Goal: Task Accomplishment & Management: Use online tool/utility

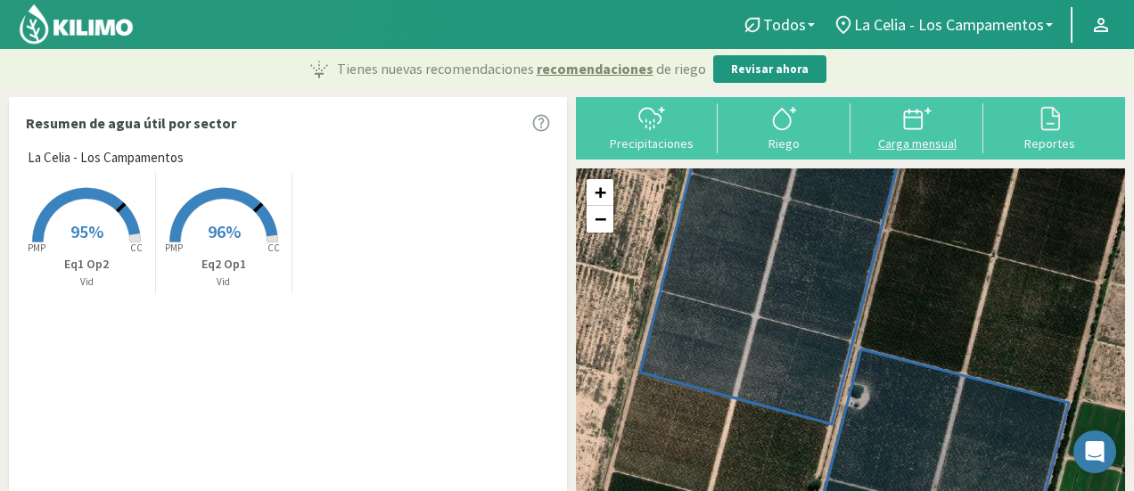
click at [926, 139] on div "Carga mensual" at bounding box center [917, 143] width 122 height 12
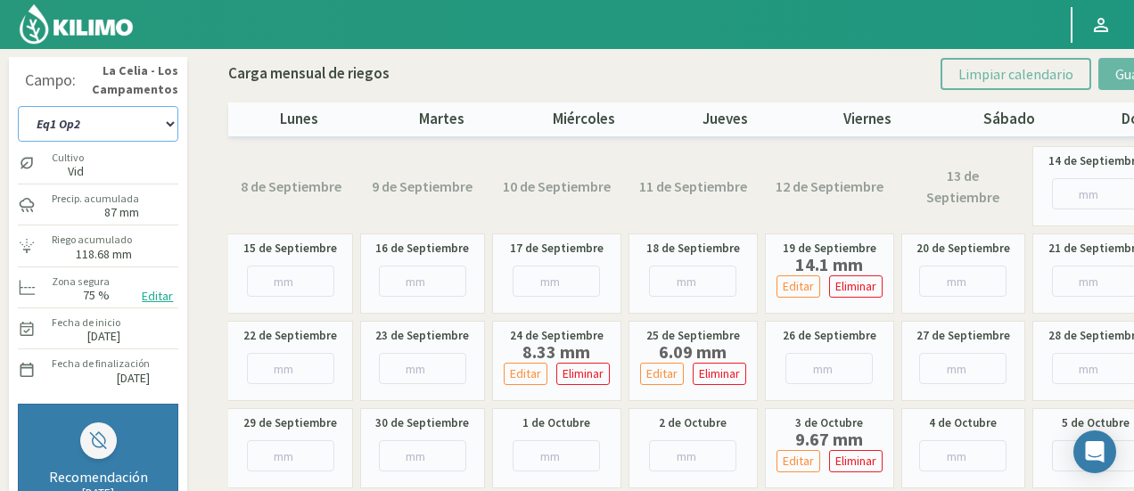
click at [106, 129] on select "Eq1 Op2 Eq2 Op1" at bounding box center [98, 124] width 161 height 36
click at [18, 106] on select "Eq1 Op2 Eq2 Op1" at bounding box center [98, 124] width 161 height 36
drag, startPoint x: 146, startPoint y: 130, endPoint x: 138, endPoint y: 139, distance: 12.0
click at [146, 130] on select "Eq1 Op2 Eq2 Op1" at bounding box center [98, 124] width 161 height 36
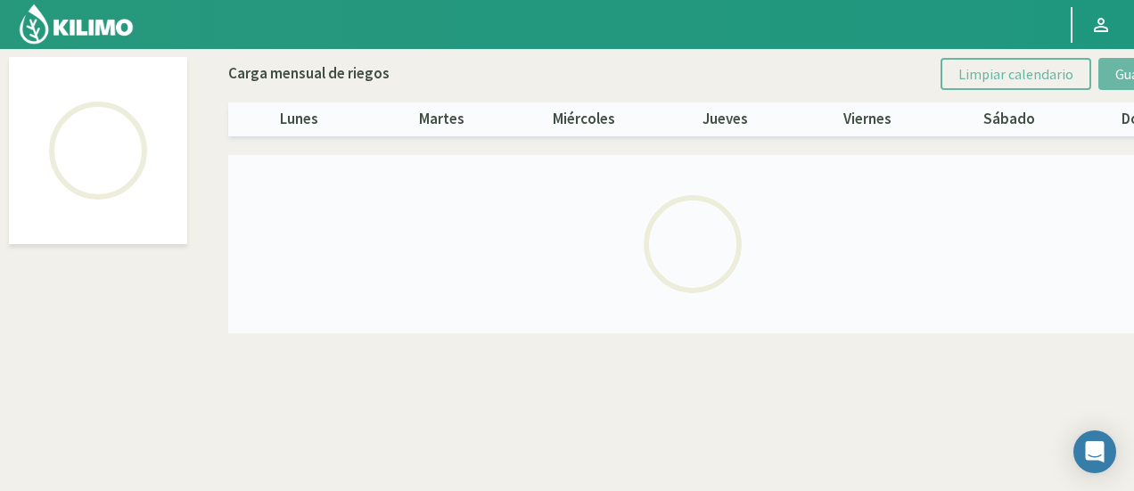
select select "1: Object"
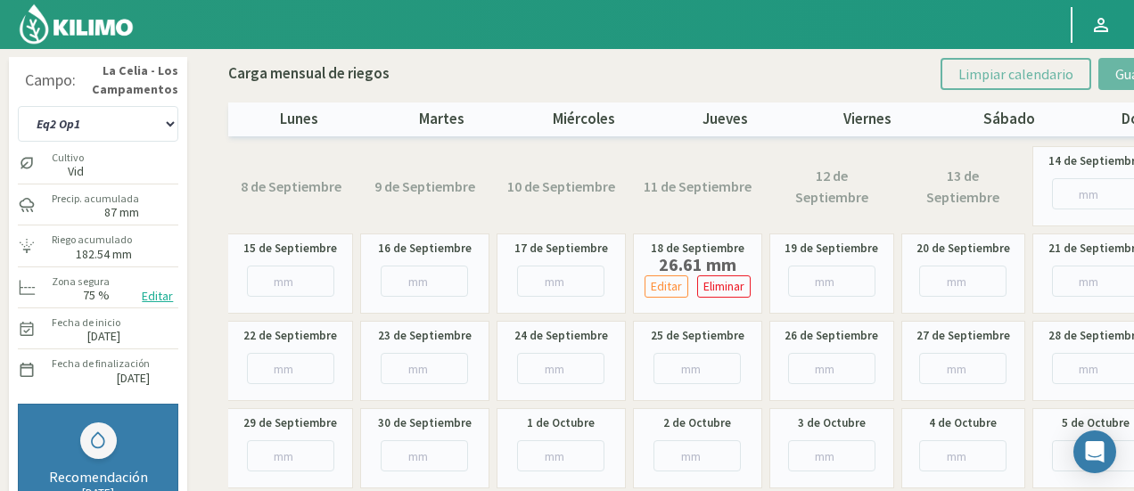
click at [75, 24] on img at bounding box center [76, 24] width 117 height 43
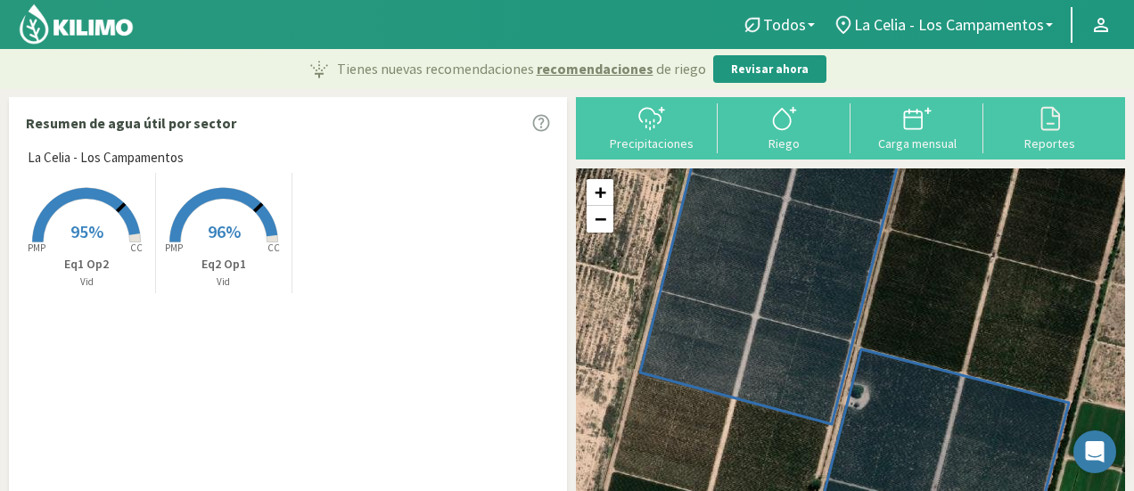
click at [87, 26] on img at bounding box center [76, 24] width 117 height 43
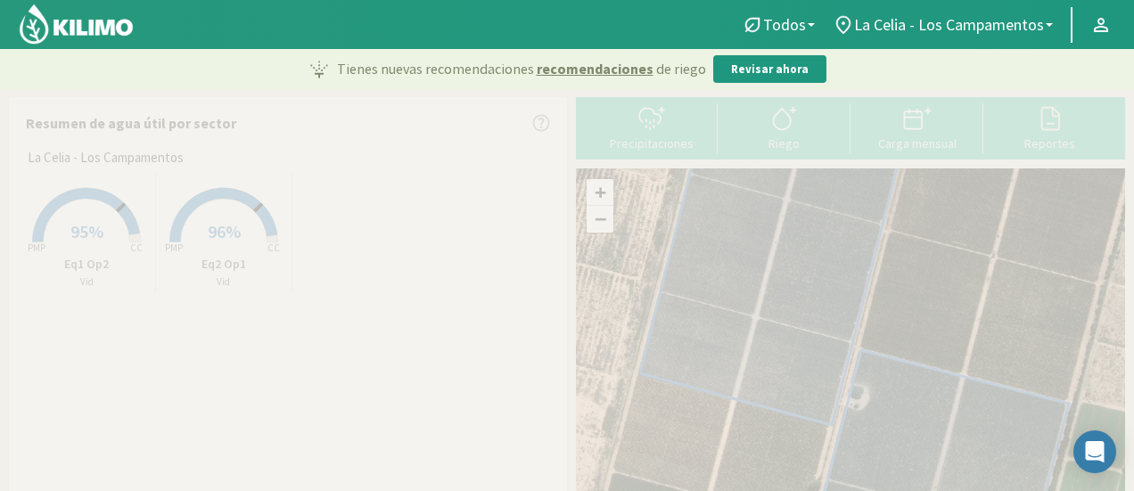
click at [87, 26] on img at bounding box center [76, 24] width 117 height 43
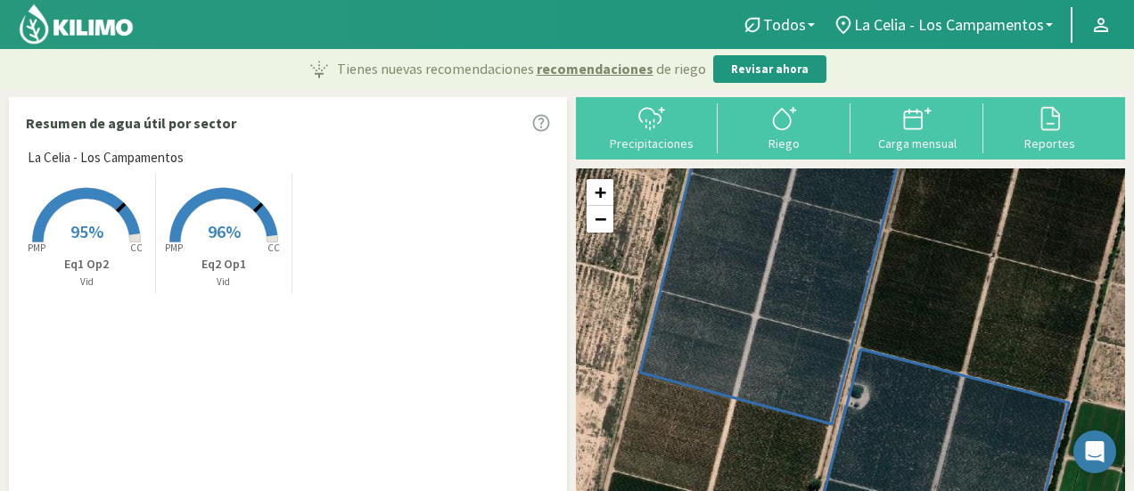
click at [109, 22] on img at bounding box center [76, 24] width 117 height 43
click at [43, 21] on img at bounding box center [76, 24] width 117 height 43
click at [64, 33] on img at bounding box center [76, 24] width 117 height 43
click at [76, 21] on img at bounding box center [76, 24] width 117 height 43
click at [95, 29] on img at bounding box center [76, 24] width 117 height 43
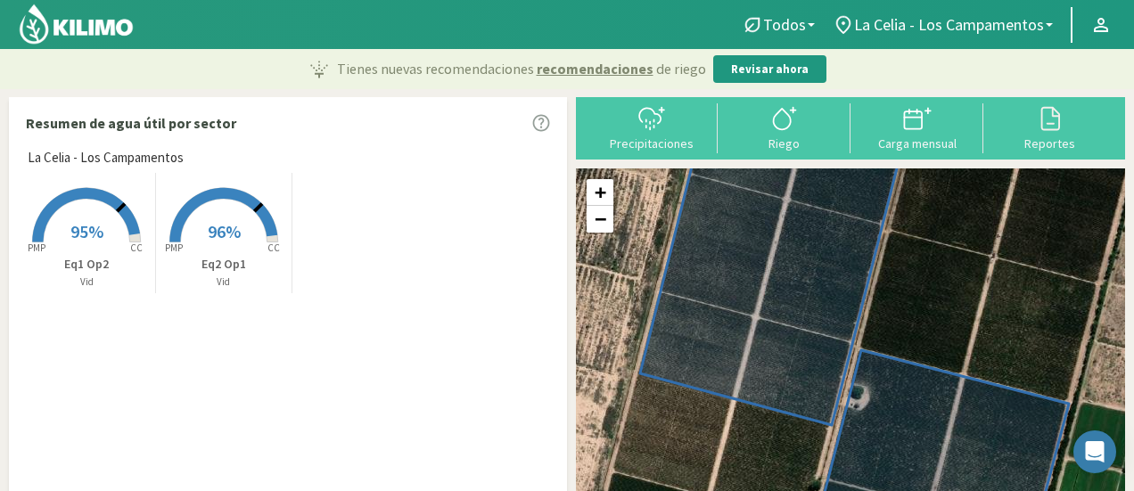
click at [69, 35] on img at bounding box center [76, 24] width 117 height 43
